Goal: Task Accomplishment & Management: Complete application form

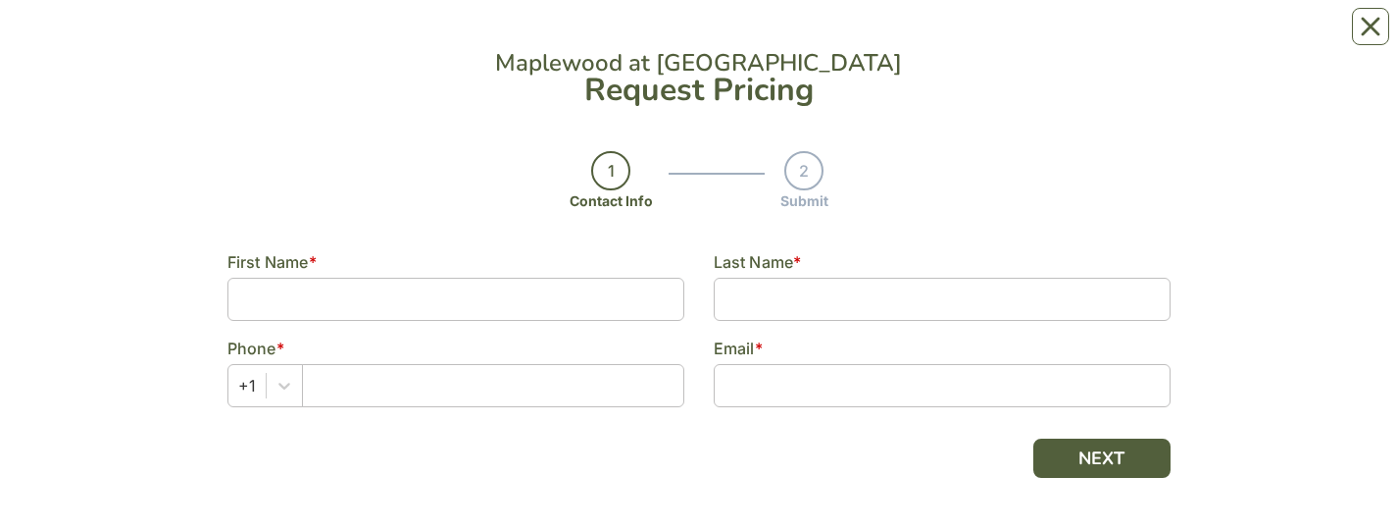
click at [580, 38] on div "First Name *" at bounding box center [456, 262] width 457 height 24
click at [572, 38] on input at bounding box center [456, 299] width 457 height 43
type input "August"
type input "[PERSON_NAME]"
type input "8189358262"
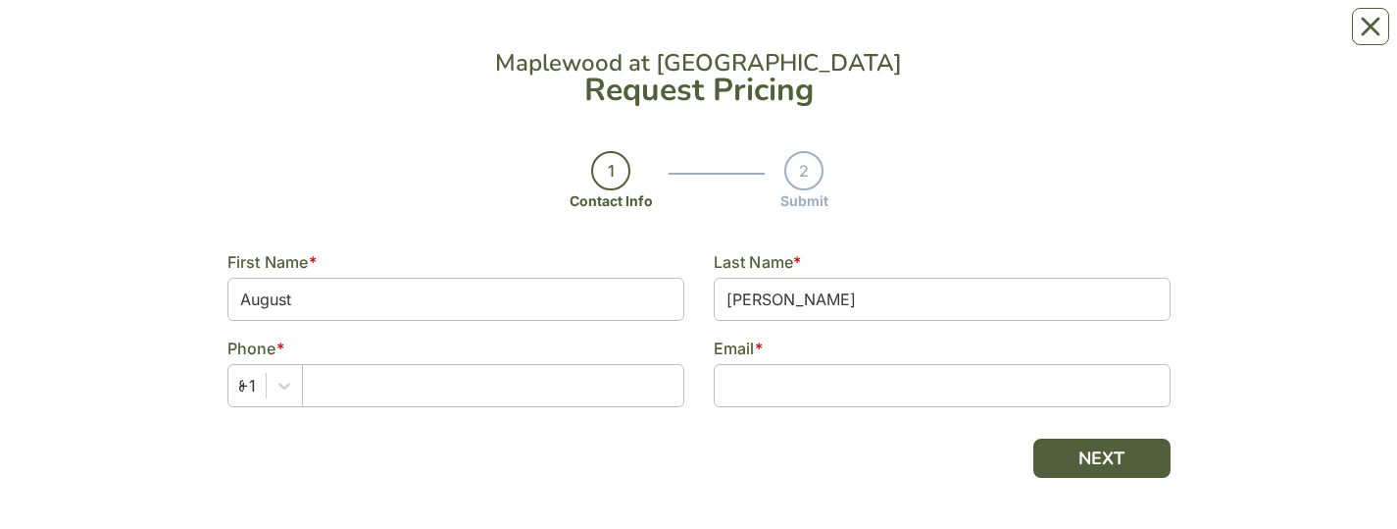
type input "[EMAIL_ADDRESS][PERSON_NAME][DOMAIN_NAME]"
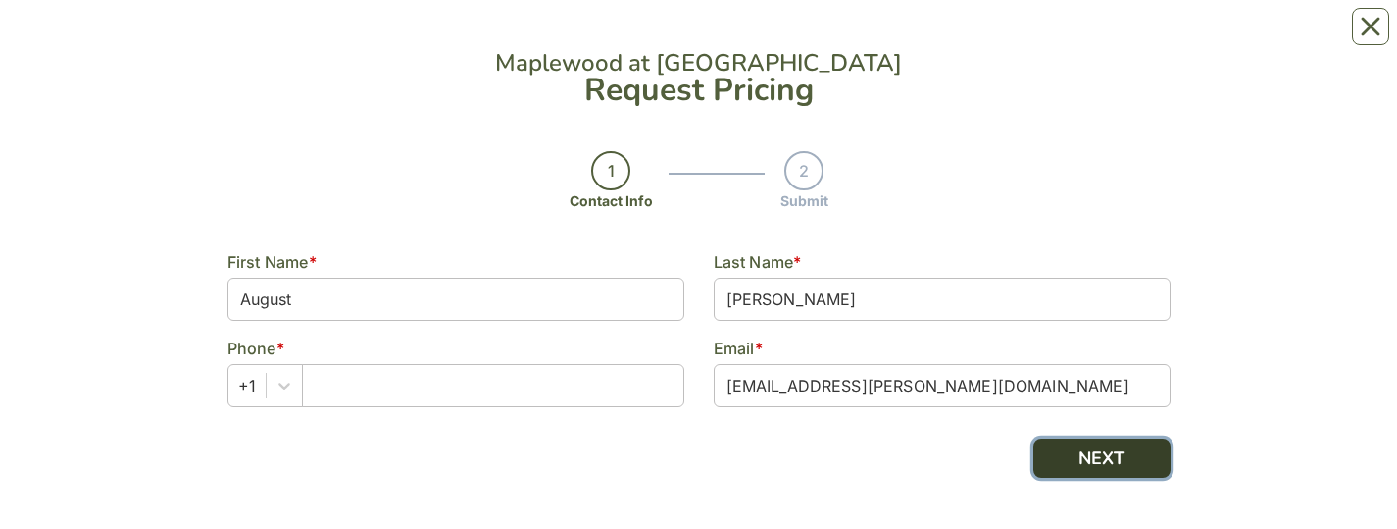
click at [1103, 38] on button "NEXT" at bounding box center [1102, 457] width 137 height 39
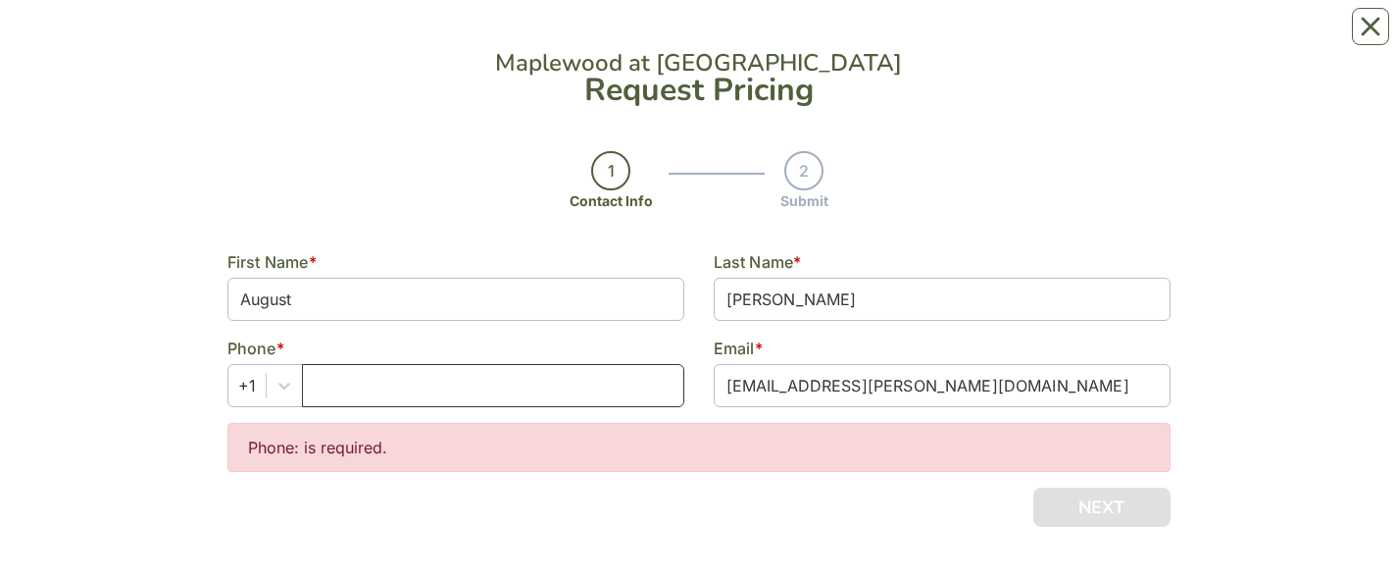
click at [608, 38] on input "text" at bounding box center [493, 385] width 382 height 43
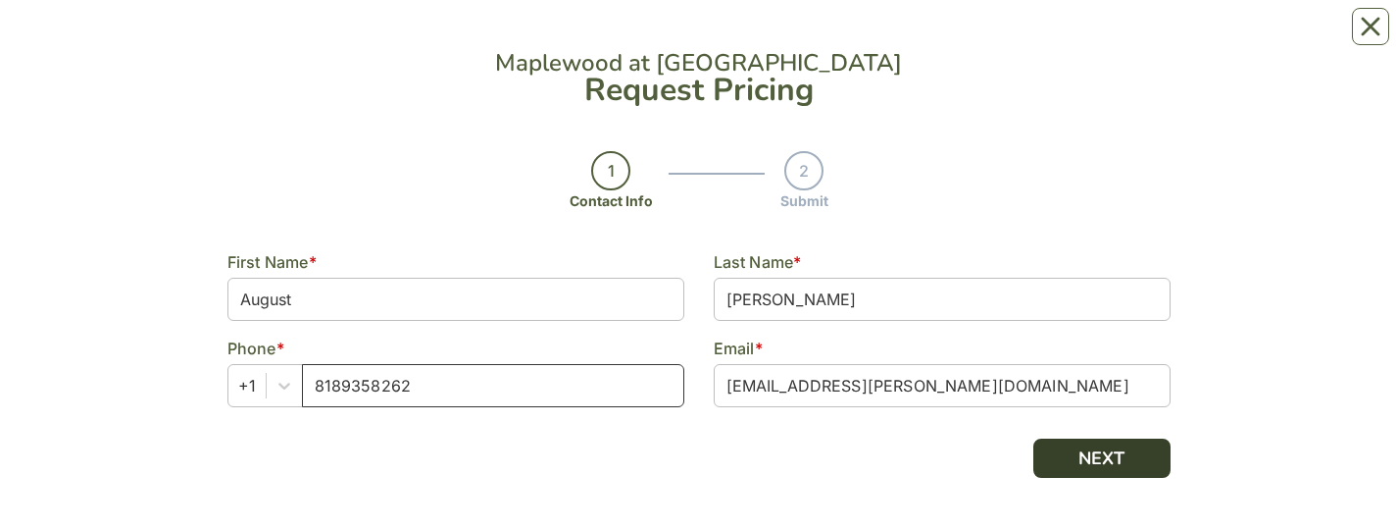
type input "8189358262"
click at [1113, 38] on button "NEXT" at bounding box center [1102, 457] width 137 height 39
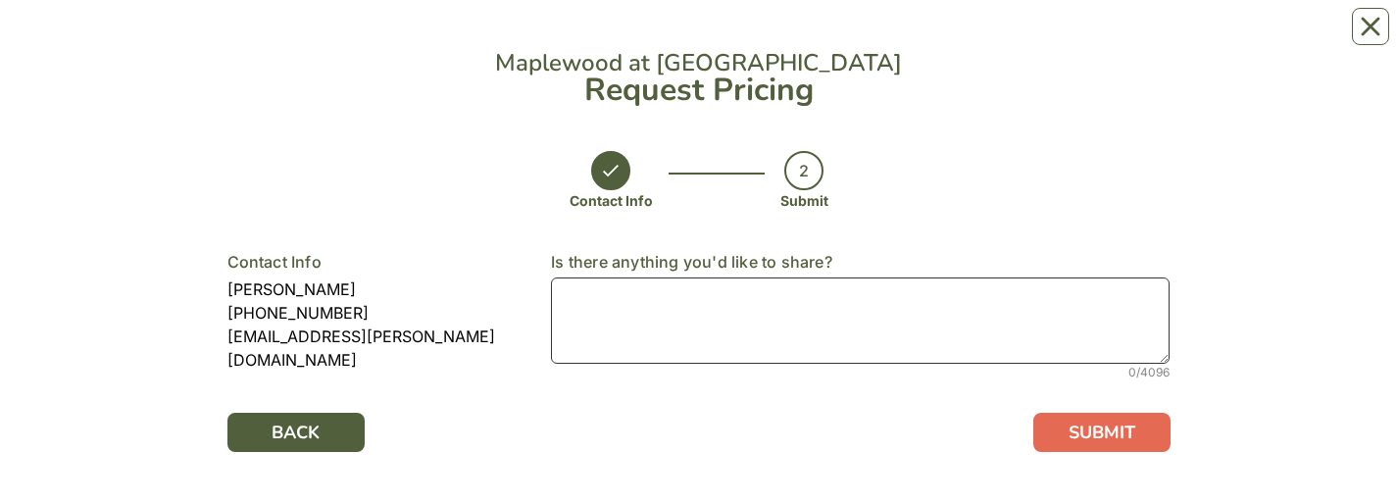
click at [765, 38] on textarea at bounding box center [860, 321] width 619 height 86
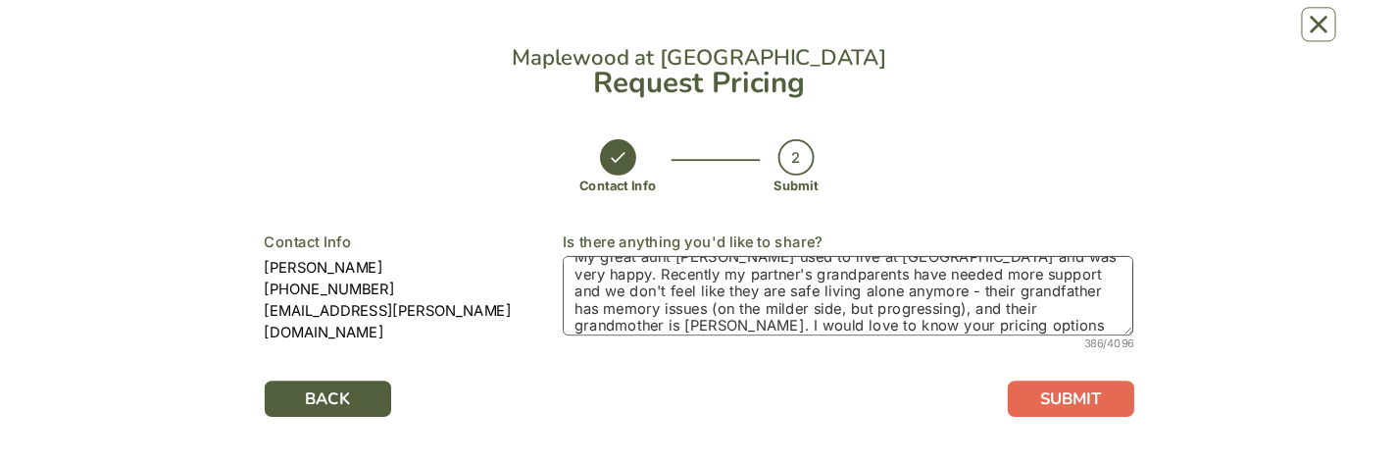
scroll to position [33, 0]
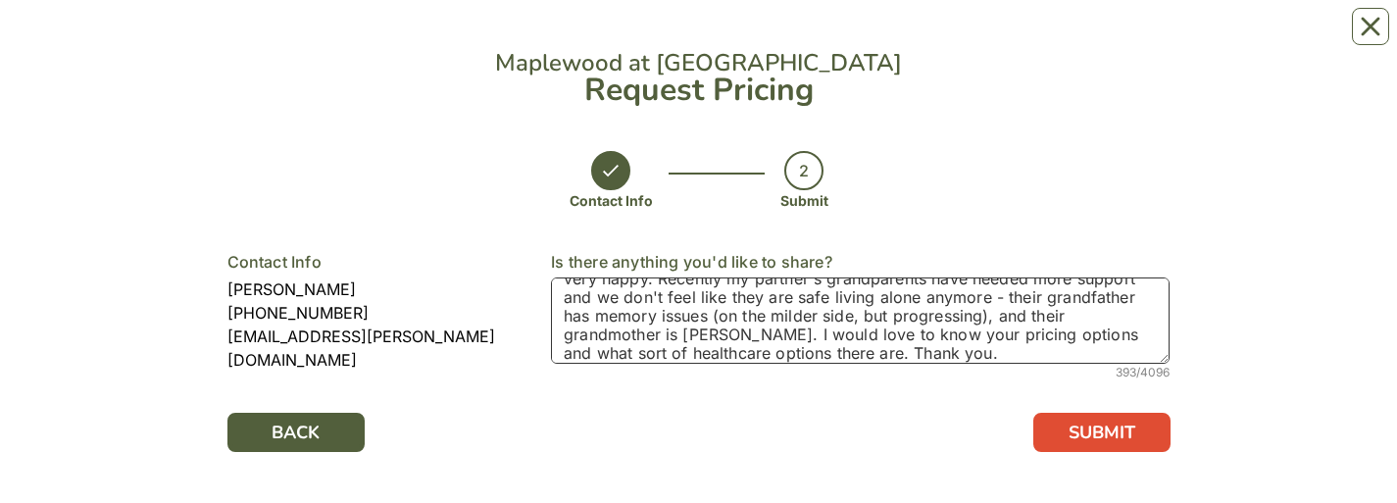
type textarea "My great aunt [PERSON_NAME] used to live at [GEOGRAPHIC_DATA] and was very happ…"
click at [1123, 38] on button "SUBMIT" at bounding box center [1102, 432] width 137 height 39
